Goal: Task Accomplishment & Management: Manage account settings

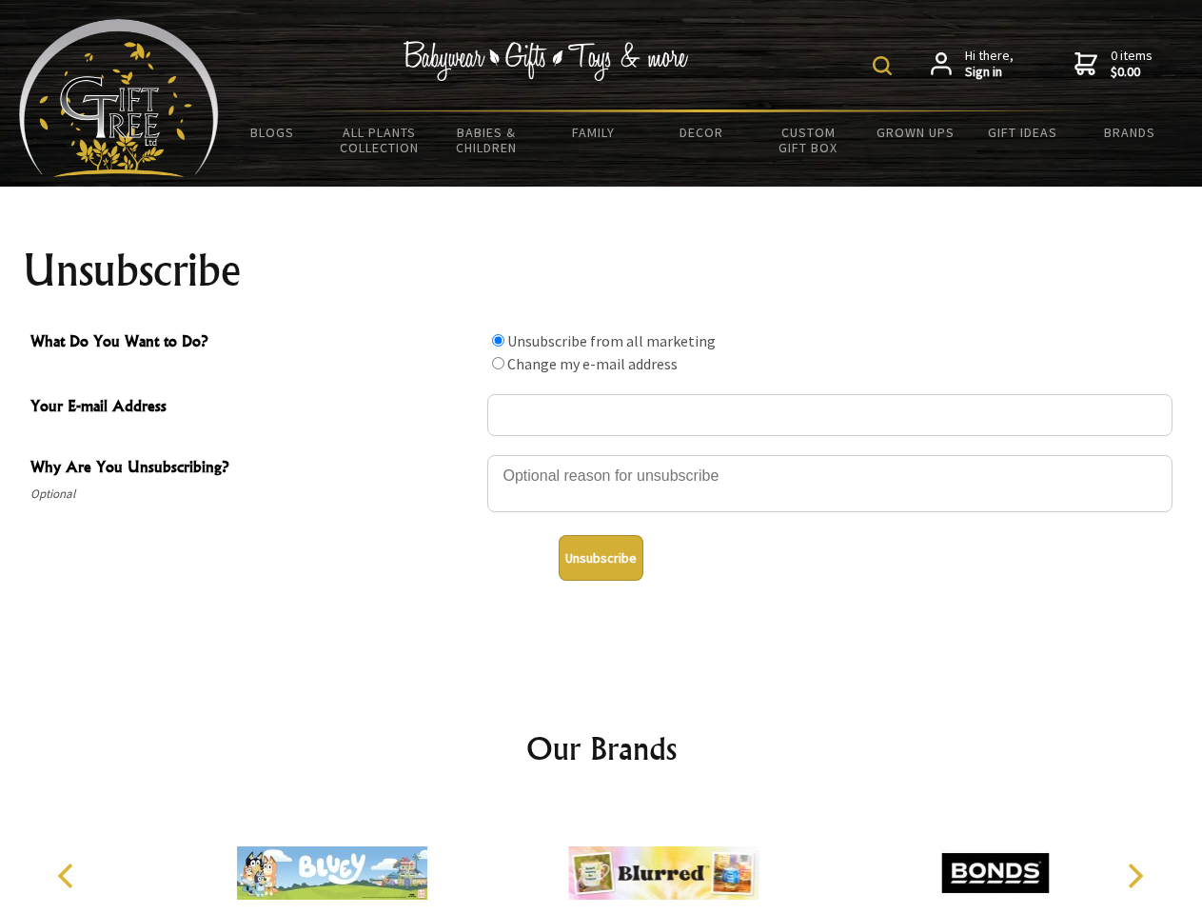
click at [885, 66] on img at bounding box center [882, 65] width 19 height 19
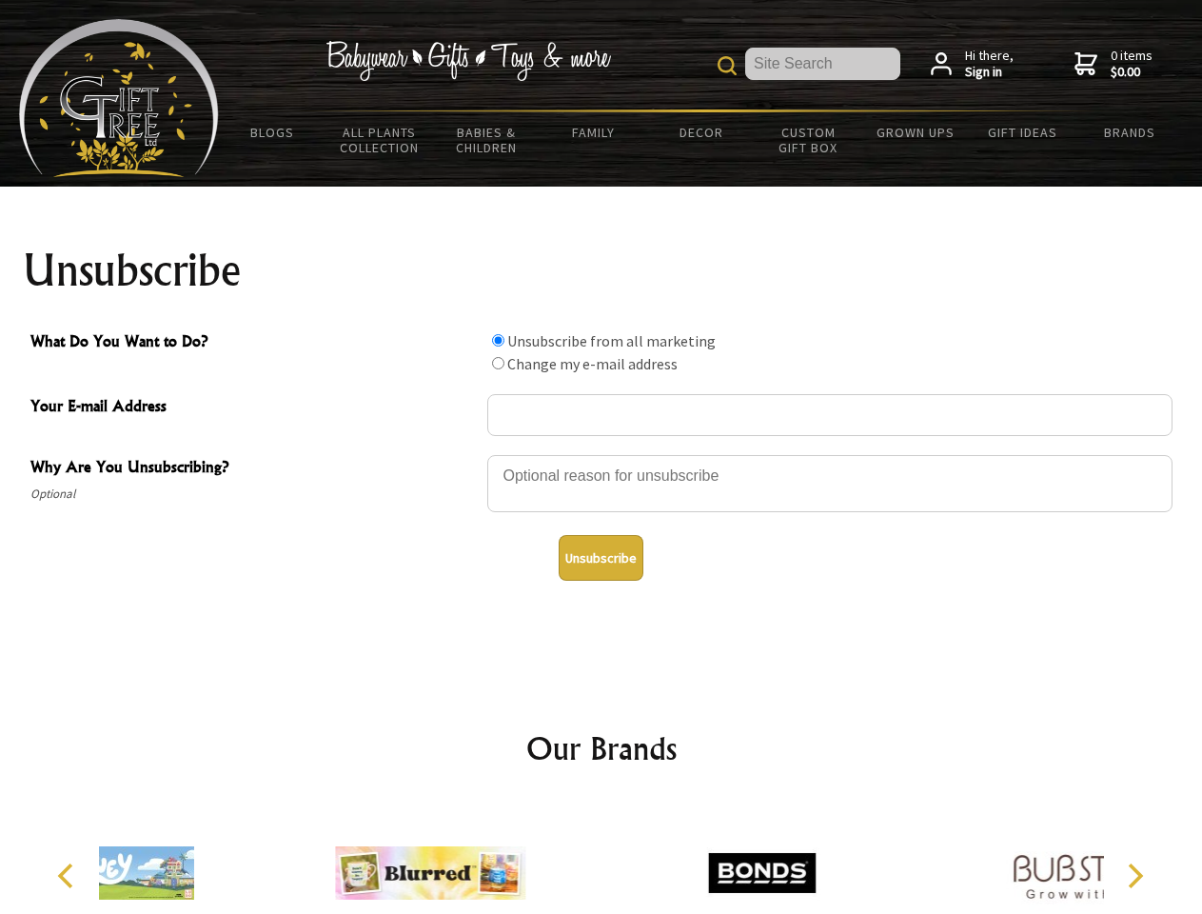
click at [602, 454] on div at bounding box center [829, 486] width 685 height 67
click at [498, 340] on input "What Do You Want to Do?" at bounding box center [498, 340] width 12 height 12
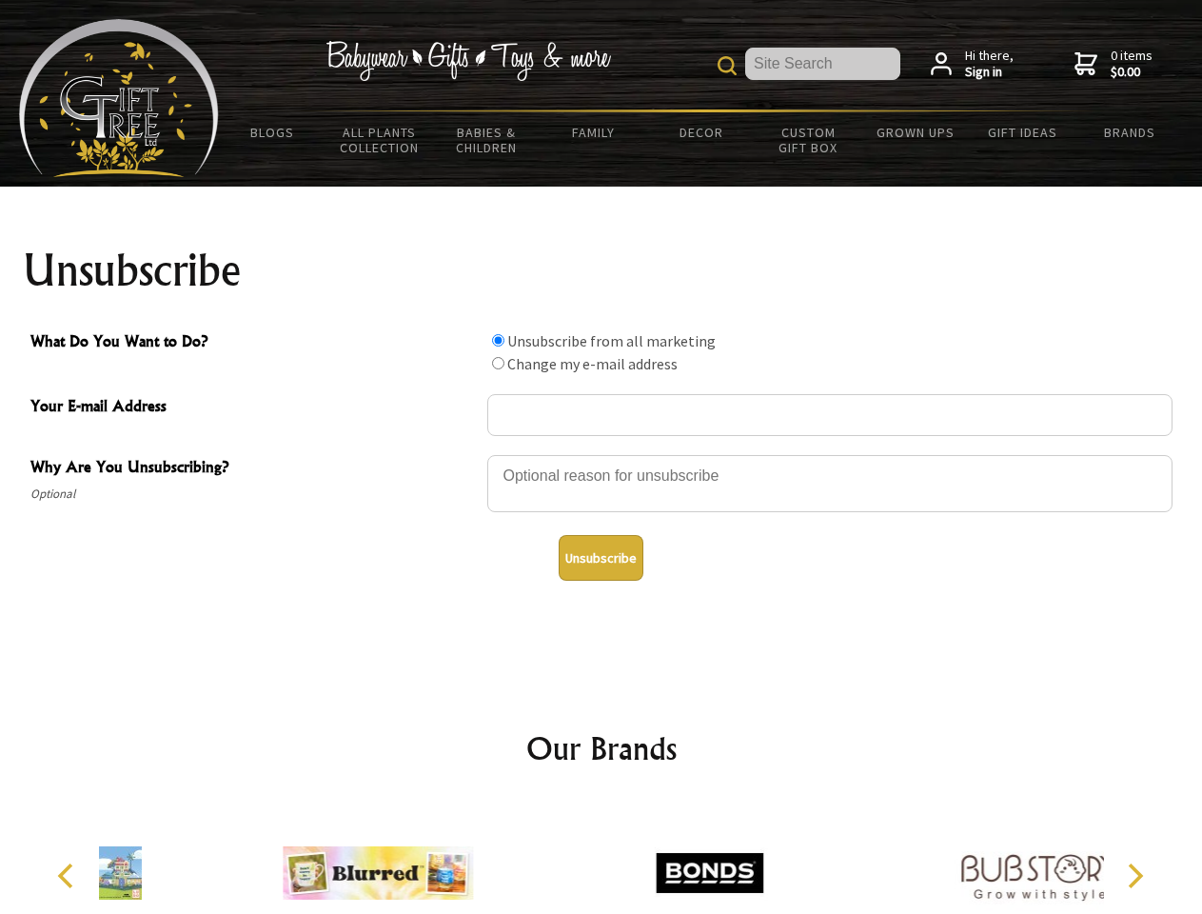
click at [498, 363] on input "What Do You Want to Do?" at bounding box center [498, 363] width 12 height 12
radio input "true"
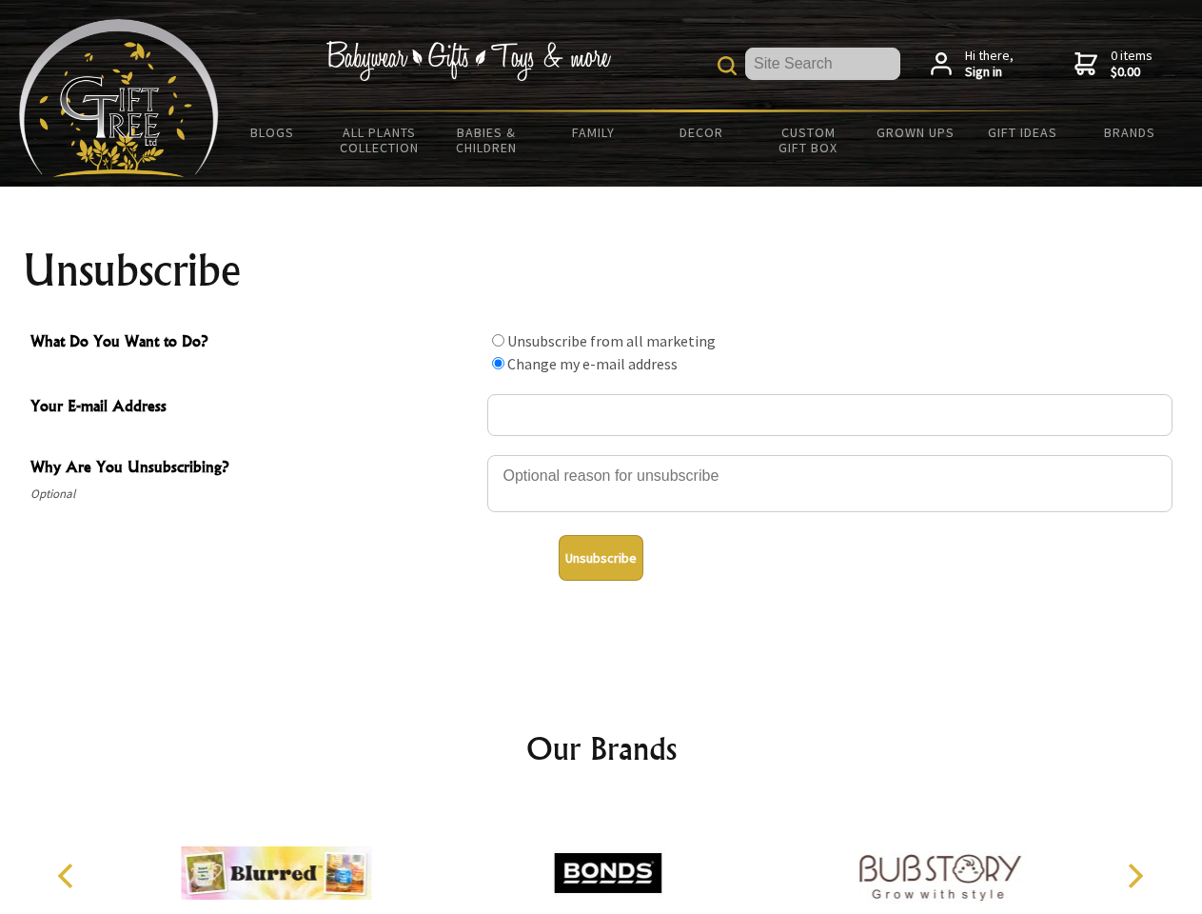
click at [601, 558] on button "Unsubscribe" at bounding box center [601, 558] width 85 height 46
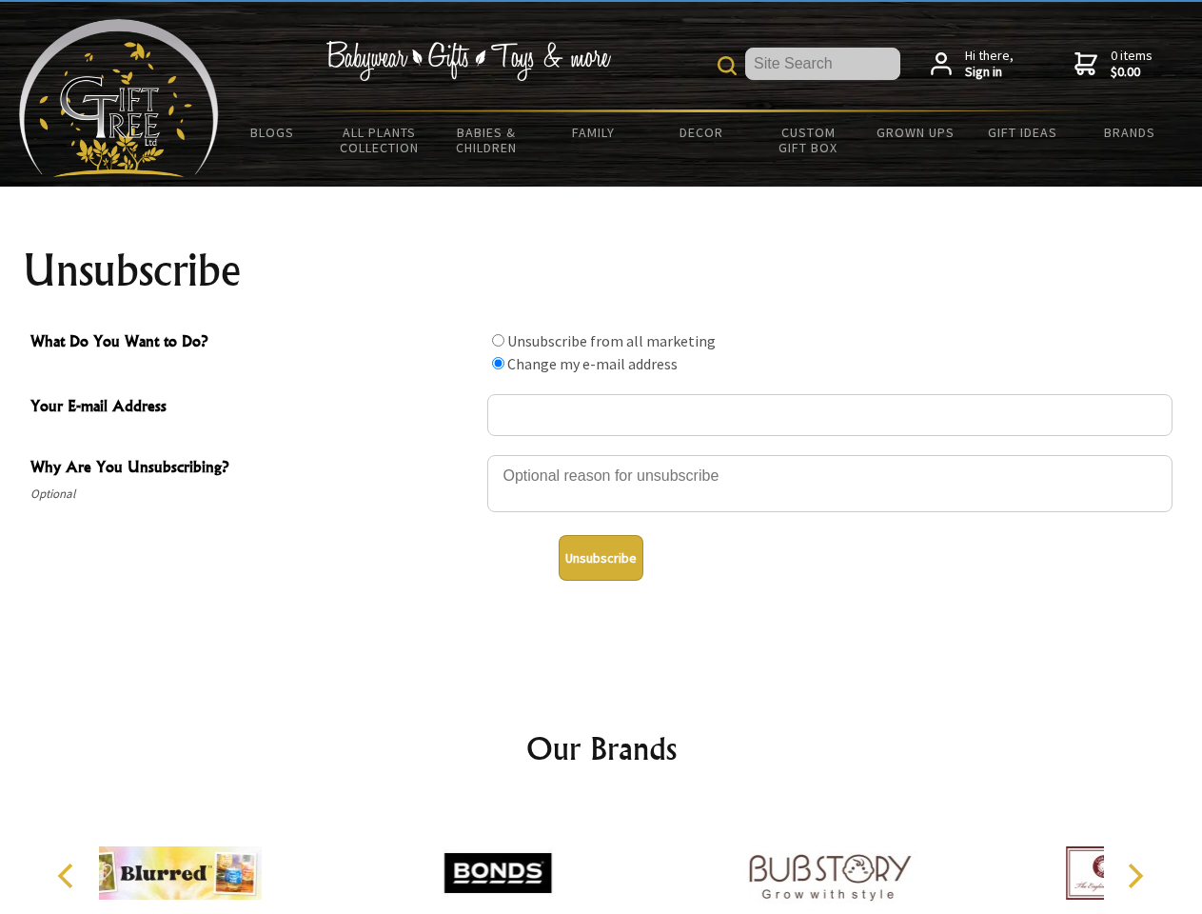
click at [602, 858] on div at bounding box center [497, 875] width 331 height 148
click at [69, 876] on icon "Previous" at bounding box center [67, 875] width 25 height 25
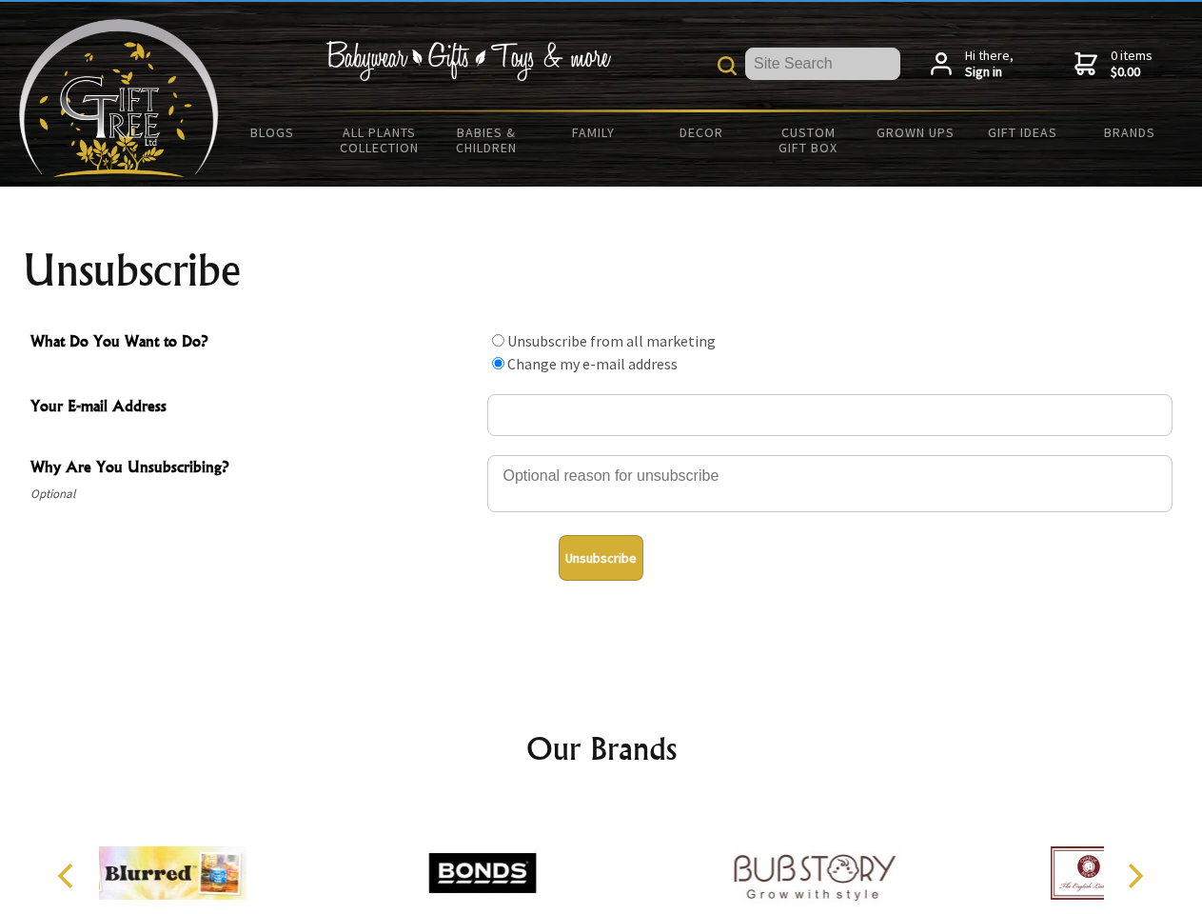
click at [1135, 876] on icon "Next" at bounding box center [1133, 875] width 25 height 25
